Goal: Transaction & Acquisition: Purchase product/service

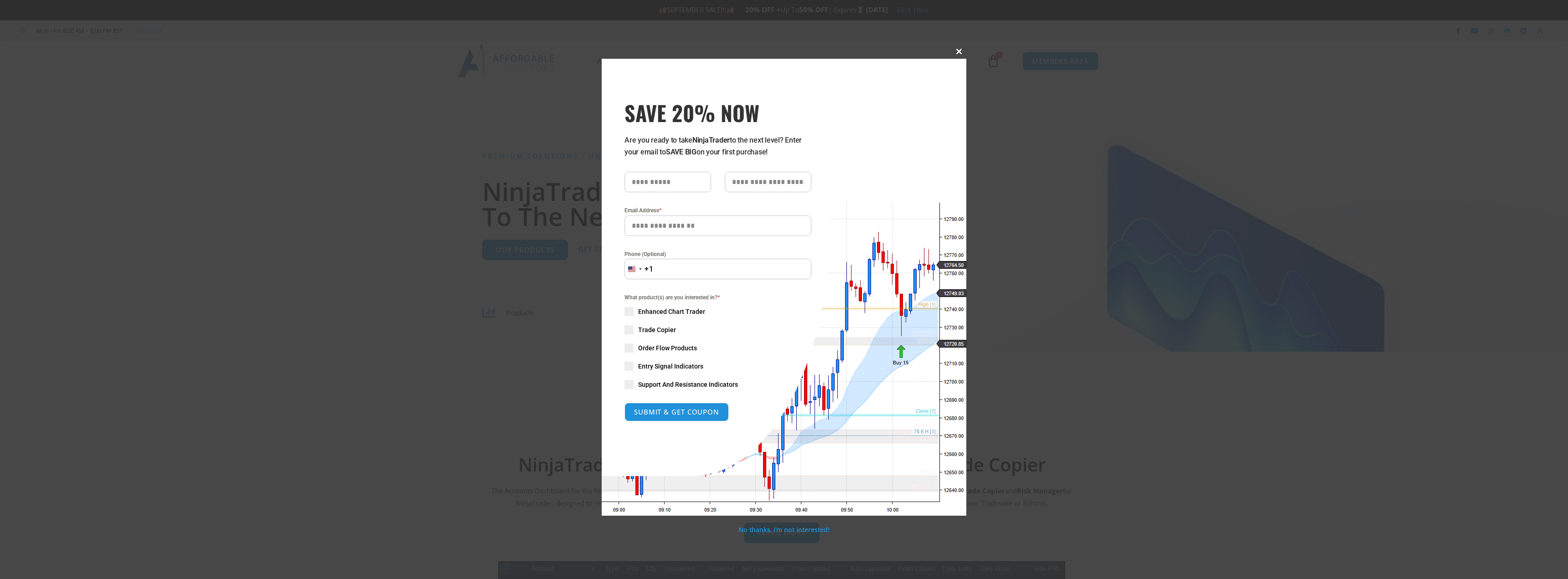
click at [954, 49] on span at bounding box center [959, 51] width 15 height 5
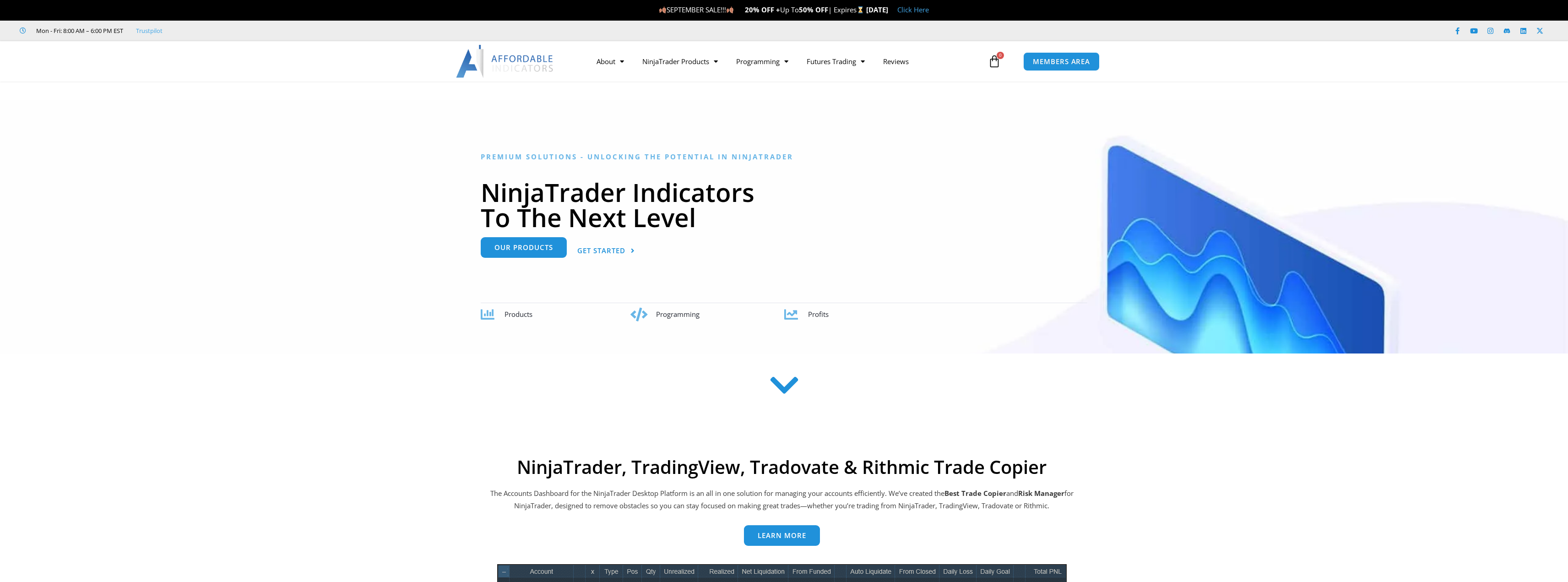
click at [493, 251] on link "Our Products" at bounding box center [523, 248] width 86 height 21
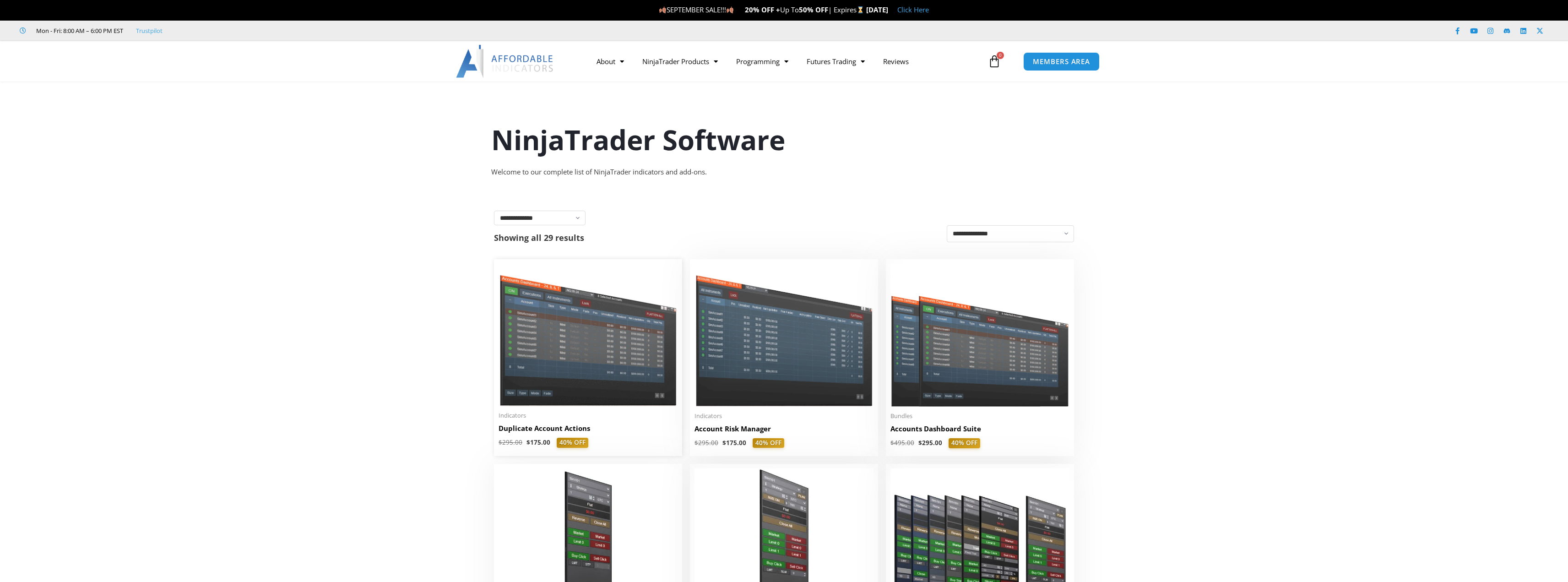
click at [627, 333] on img at bounding box center [587, 334] width 179 height 142
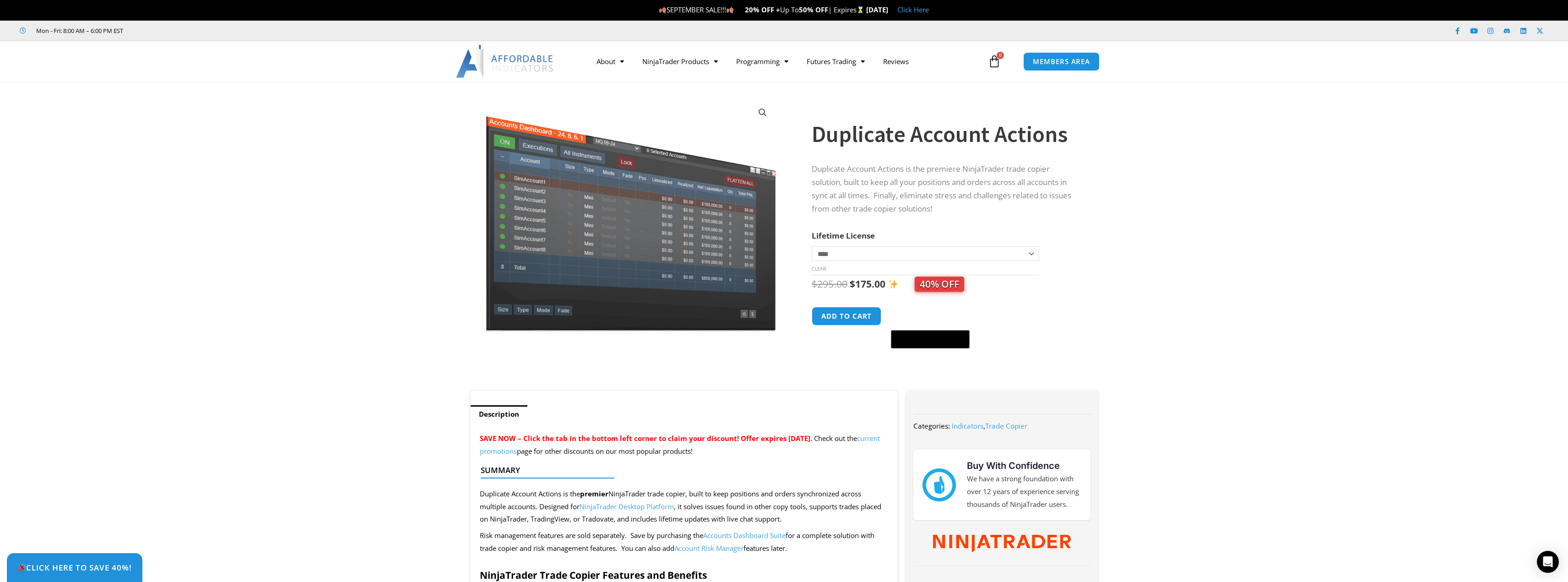
click at [1361, 287] on section "**********" at bounding box center [784, 240] width 1568 height 300
